Goal: Transaction & Acquisition: Subscribe to service/newsletter

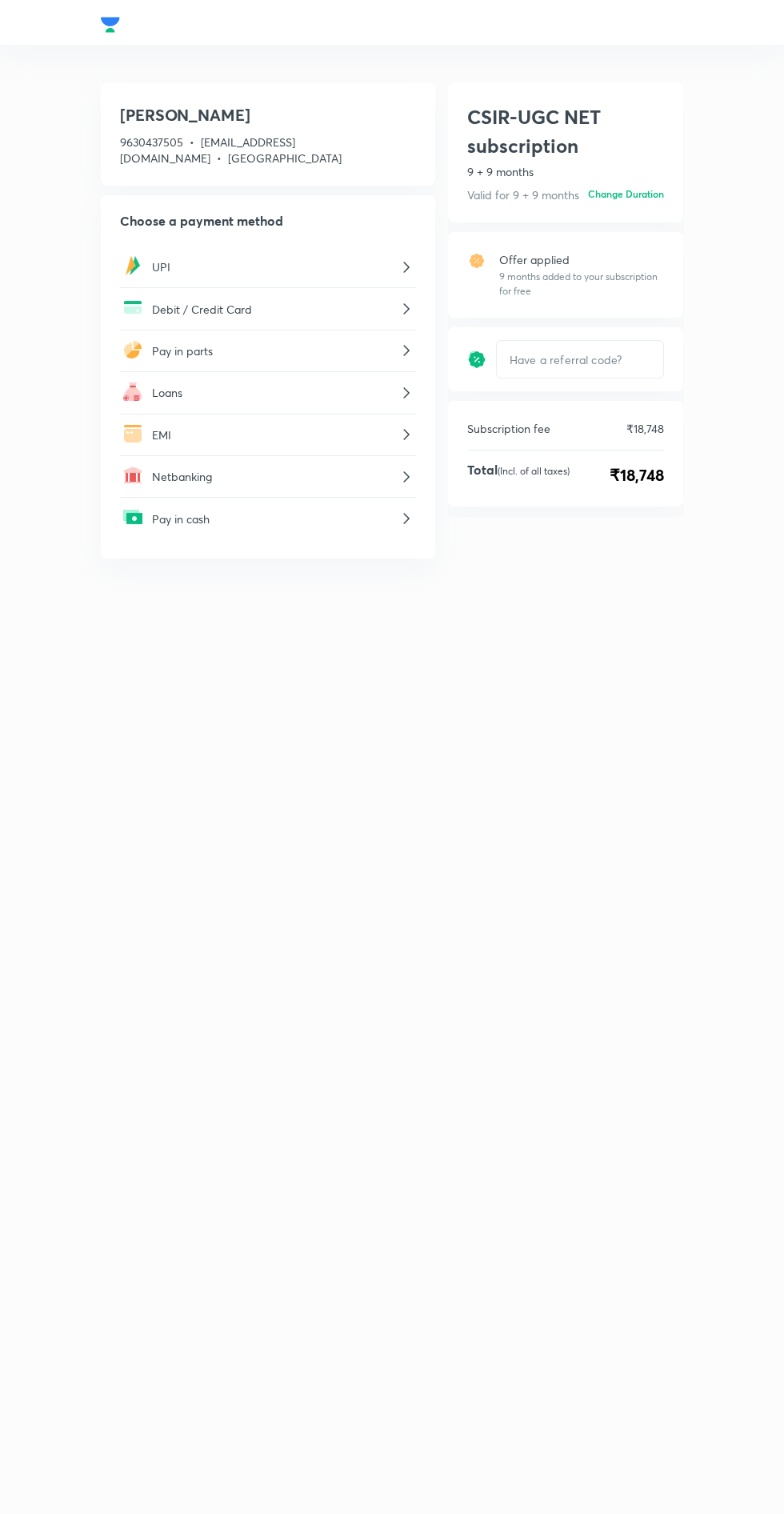
click at [531, 363] on input "text" at bounding box center [580, 359] width 166 height 36
type input "CSIRB17676"
click at [639, 358] on h6 "Apply" at bounding box center [638, 359] width 26 height 15
